Goal: Transaction & Acquisition: Purchase product/service

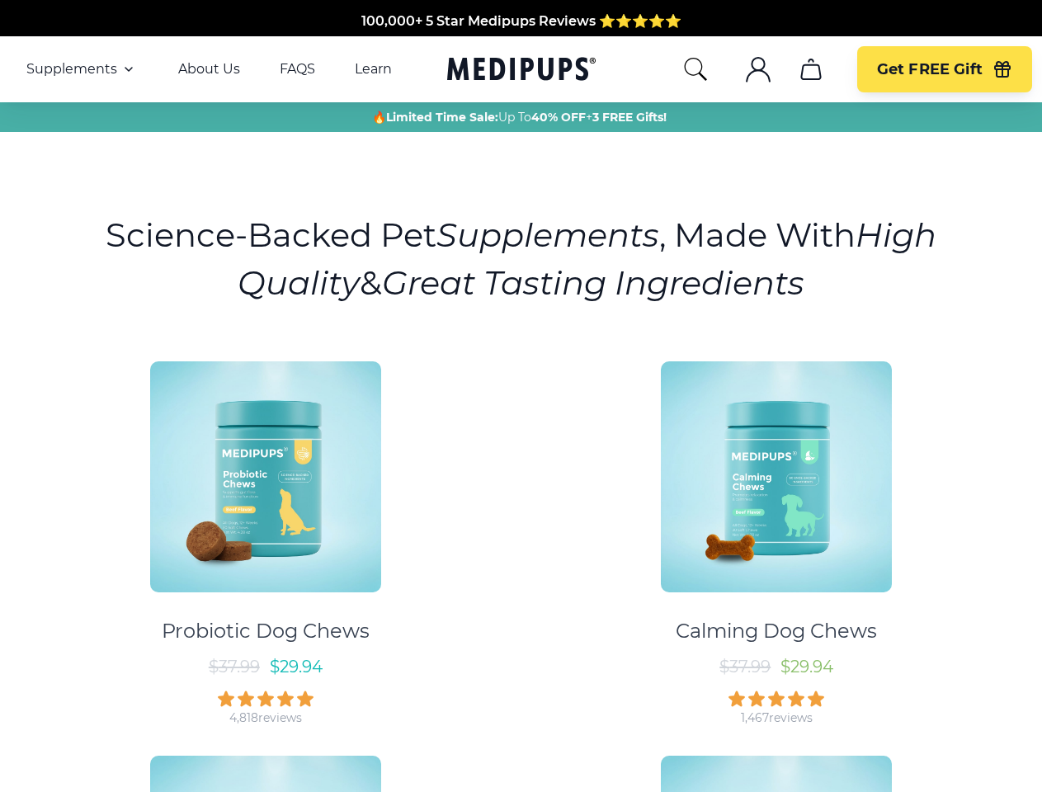
click at [521, 396] on div "Probiotic Dog Chews $ 37.99 $ 29.94 4,818 reviews Calming Dog Chews $ 37.99 $ 2…" at bounding box center [521, 734] width 1023 height 774
click at [82, 69] on span "Supplements" at bounding box center [71, 69] width 91 height 17
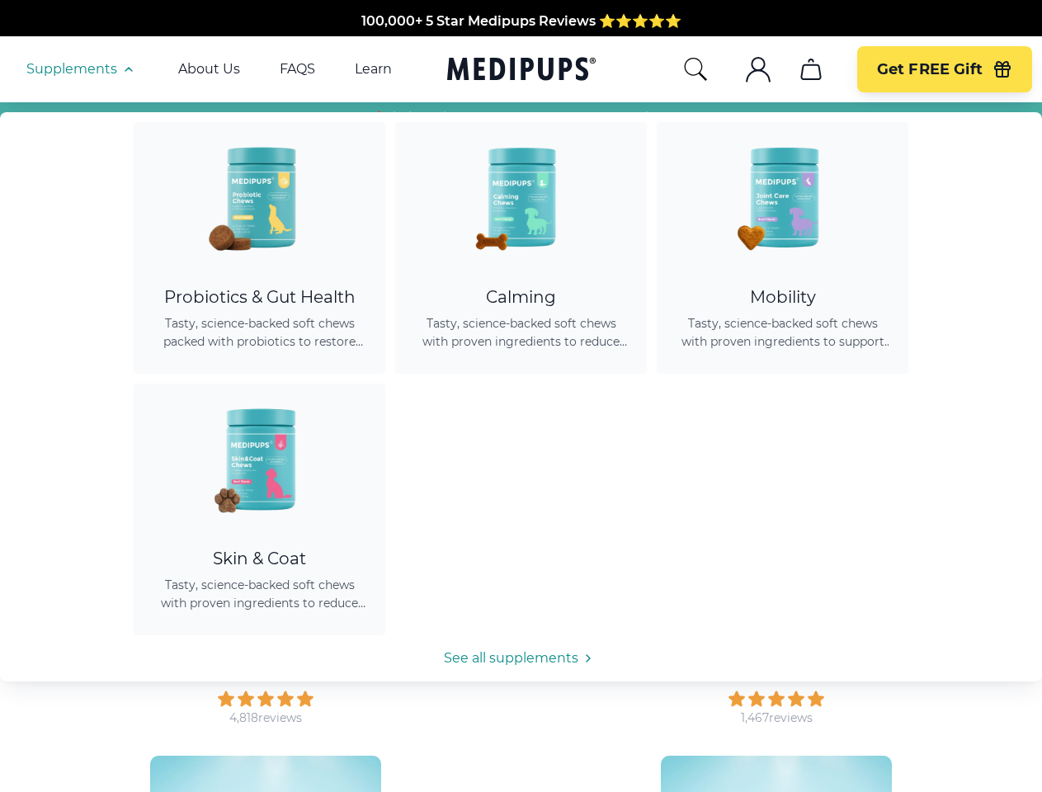
click at [127, 69] on icon "button" at bounding box center [129, 69] width 20 height 20
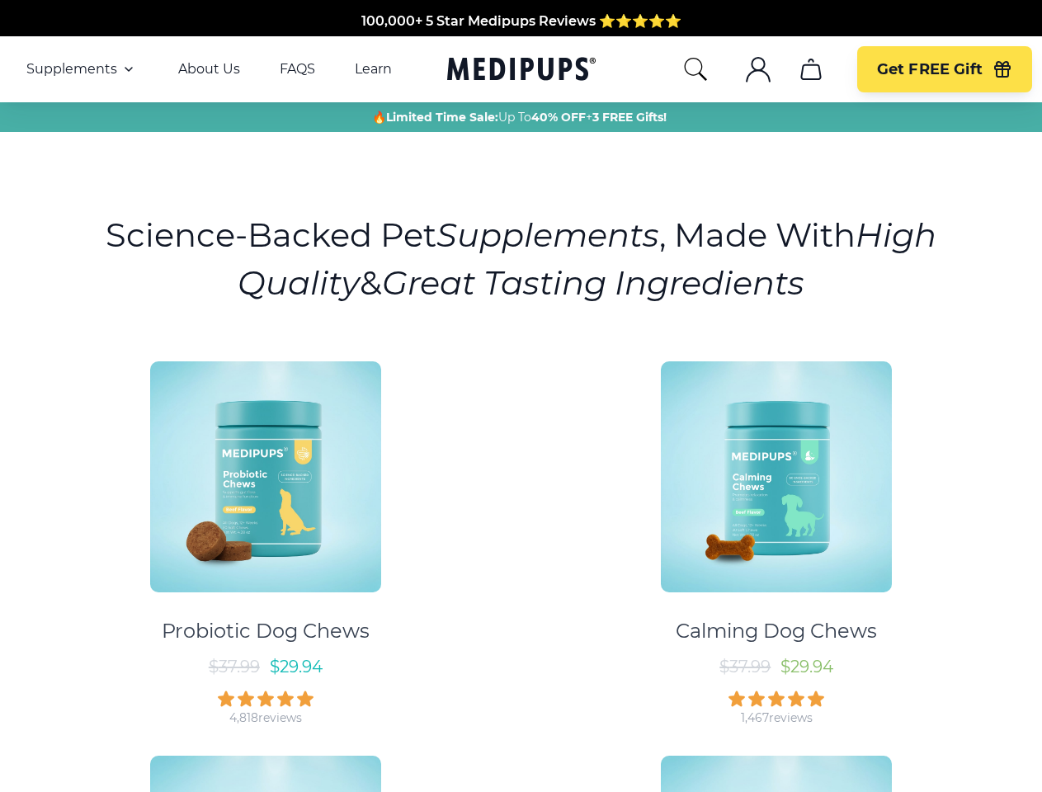
click at [695, 69] on icon "search" at bounding box center [696, 69] width 26 height 26
click at [758, 69] on icon ".cls-1{fill:none;stroke:currentColor;stroke-miterlimit:10;stroke-width:1.5px;}" at bounding box center [758, 69] width 26 height 26
click at [810, 69] on icon "cart" at bounding box center [811, 69] width 26 height 26
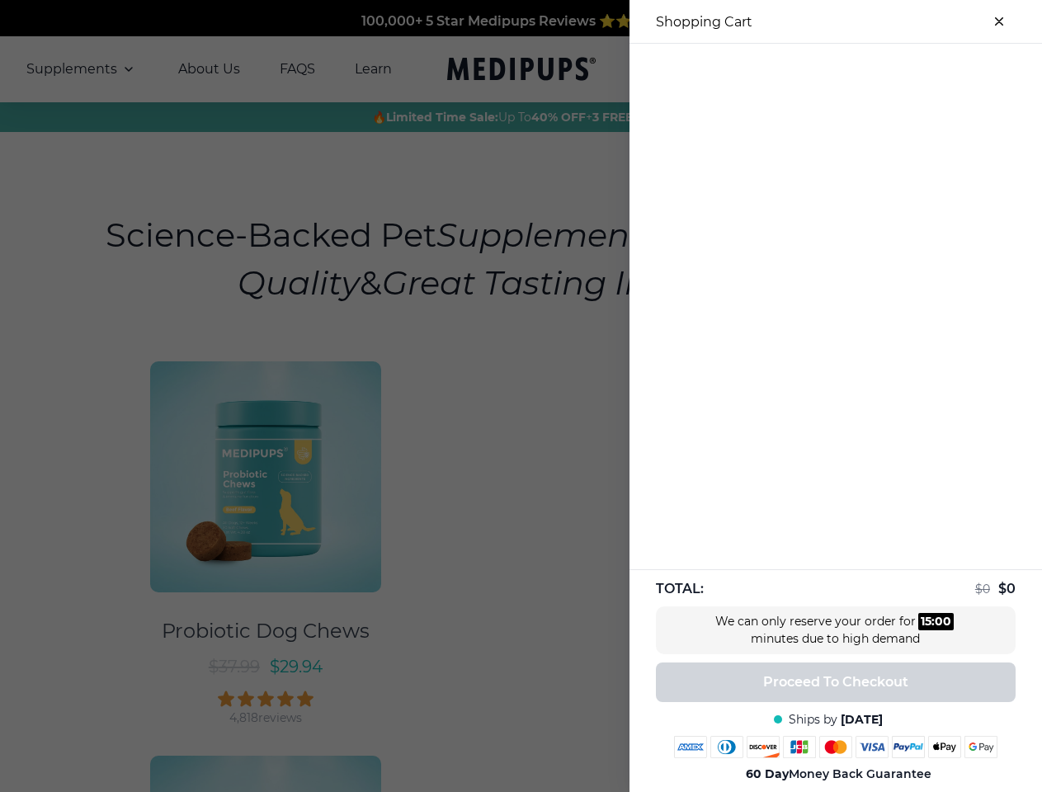
click at [810, 69] on div at bounding box center [521, 396] width 1042 height 792
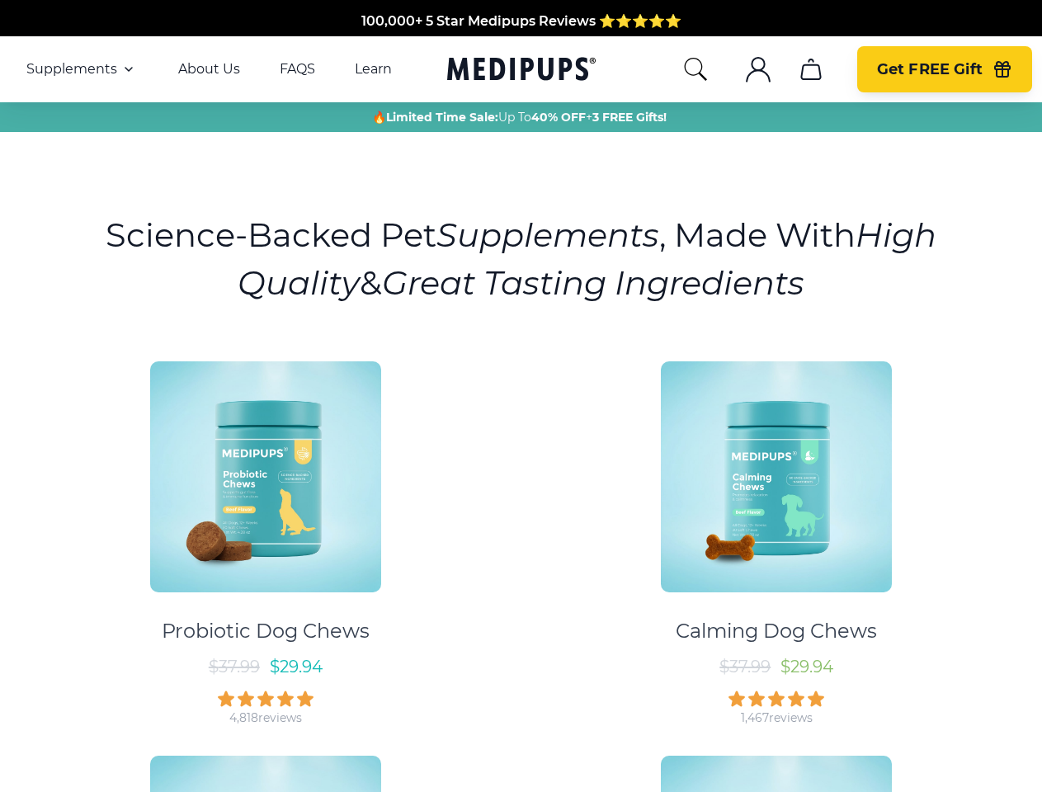
click at [944, 69] on span "Get FREE Gift" at bounding box center [930, 69] width 106 height 19
